Goal: Transaction & Acquisition: Purchase product/service

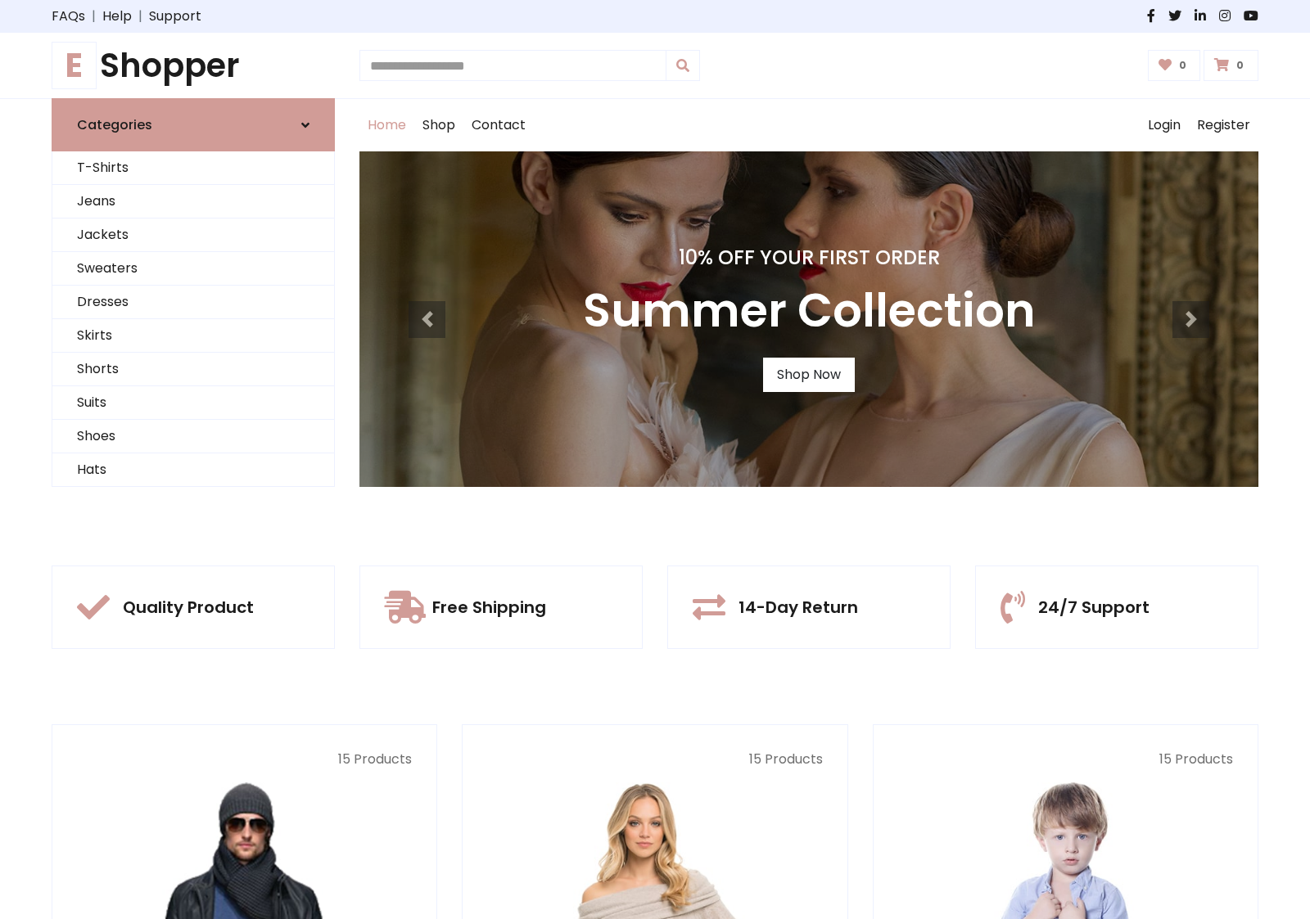
click at [655, 459] on div "10% Off Your First Order Summer Collection Shop Now" at bounding box center [808, 319] width 899 height 336
click at [808, 374] on link "Shop Now" at bounding box center [809, 375] width 92 height 34
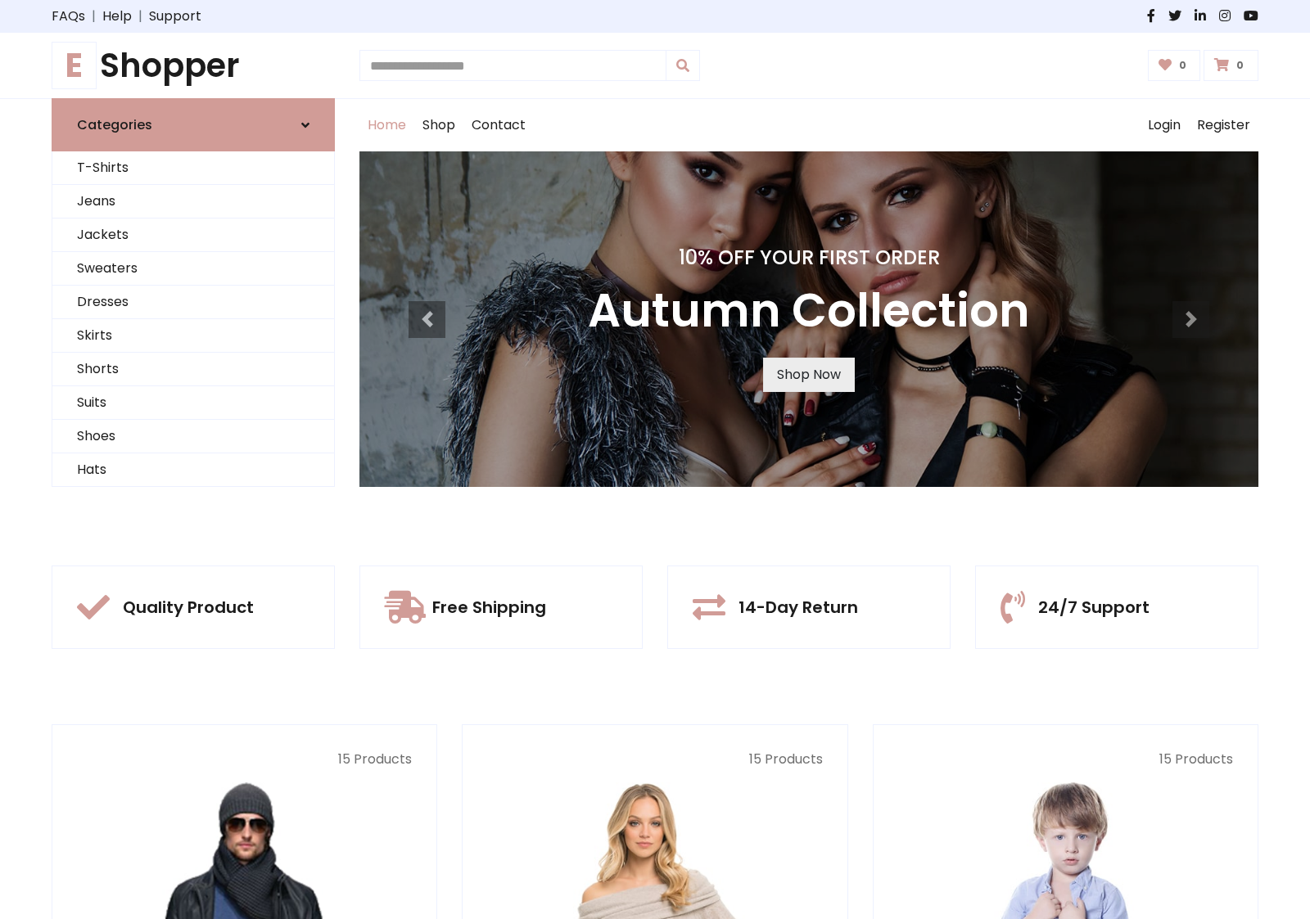
click at [808, 374] on link "Shop Now" at bounding box center [809, 375] width 92 height 34
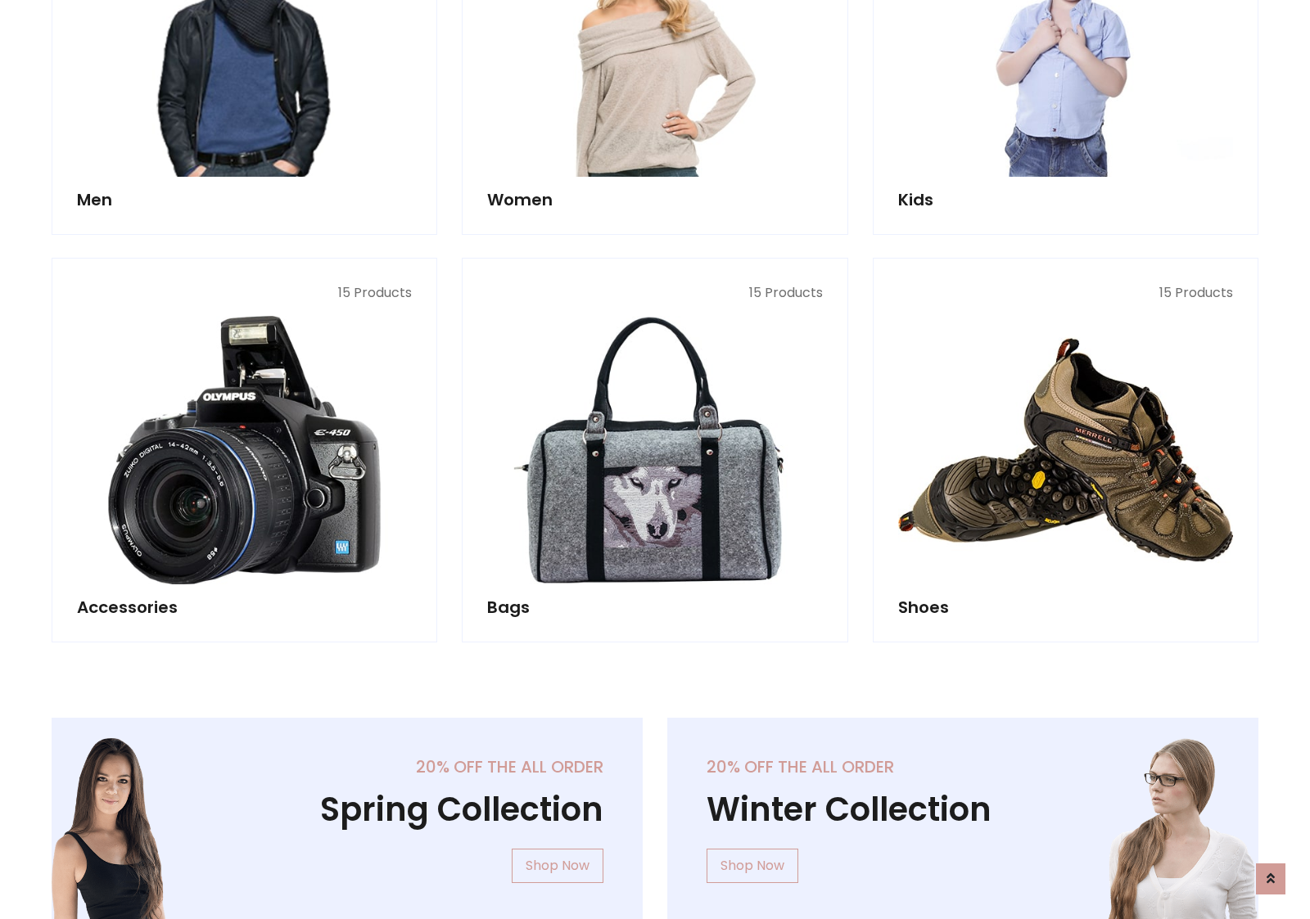
scroll to position [1632, 0]
